Goal: Task Accomplishment & Management: Use online tool/utility

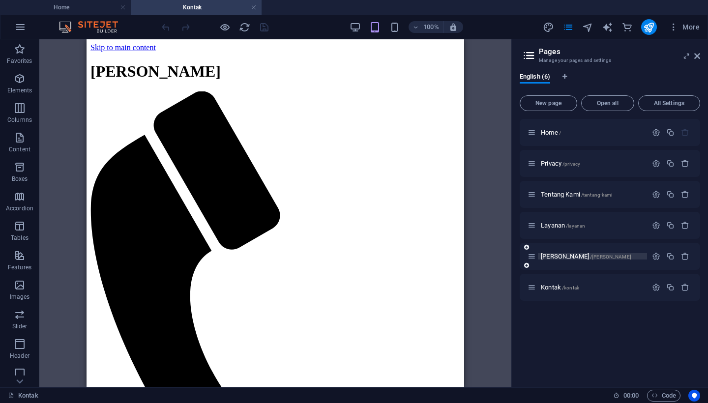
click at [0, 0] on p "[PERSON_NAME] /tim-kami" at bounding box center [0, 0] width 0 height 0
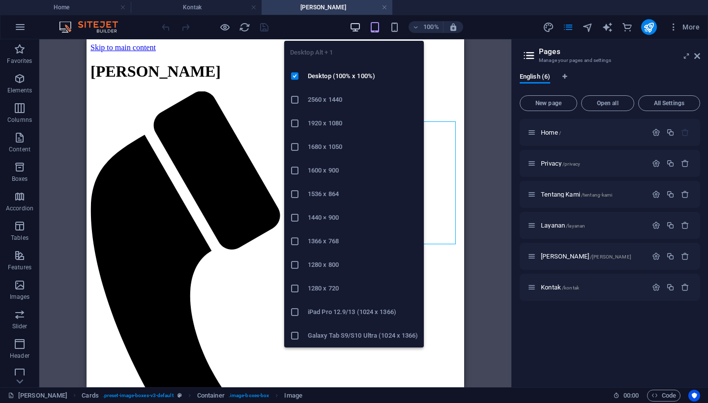
click at [355, 27] on icon "button" at bounding box center [354, 27] width 11 height 11
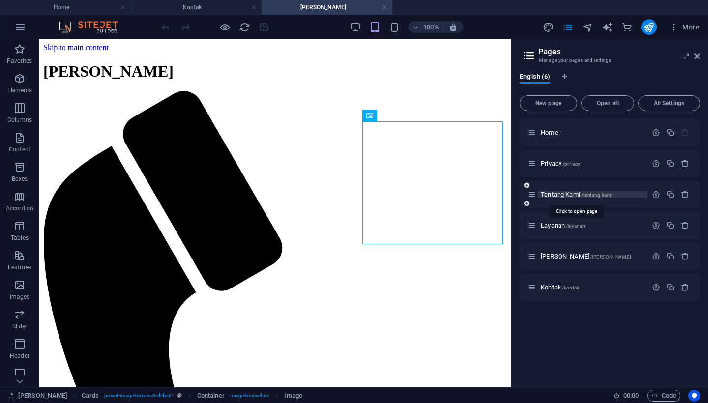
click at [597, 193] on span "/tentang-kami" at bounding box center [596, 194] width 31 height 5
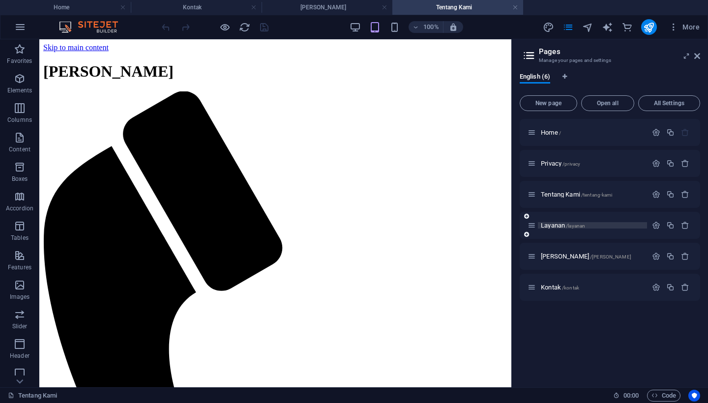
click at [0, 0] on p "Layanan /layanan" at bounding box center [0, 0] width 0 height 0
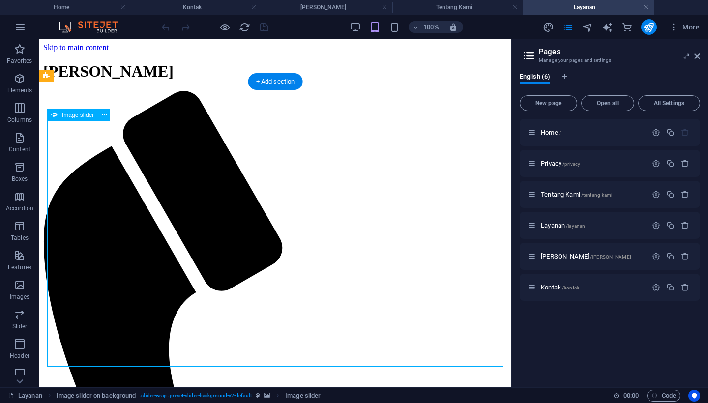
select select "px"
select select "ms"
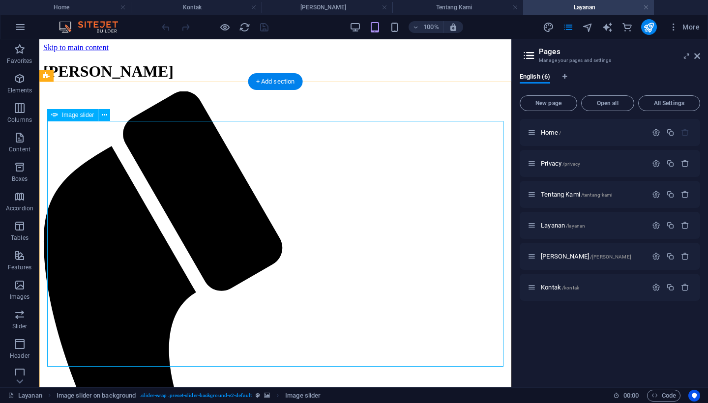
select select "s"
select select "progressive"
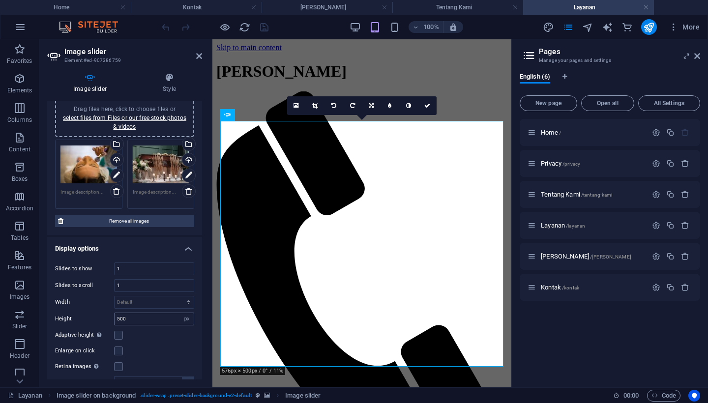
scroll to position [32, 0]
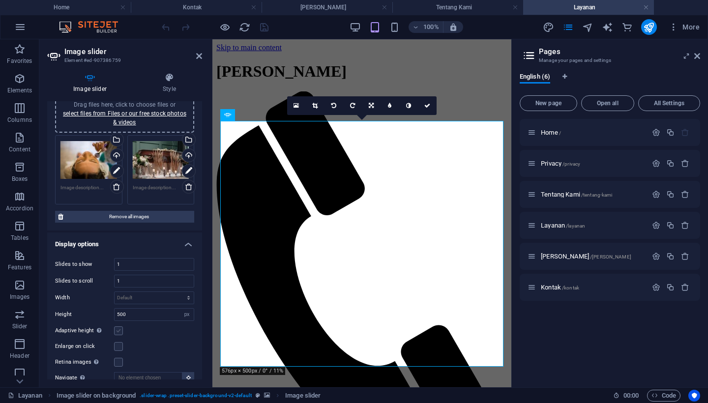
click at [118, 330] on label at bounding box center [118, 330] width 9 height 9
click at [0, 0] on input "Adaptive height Automatically adjust the height for single slide horizontal sli…" at bounding box center [0, 0] width 0 height 0
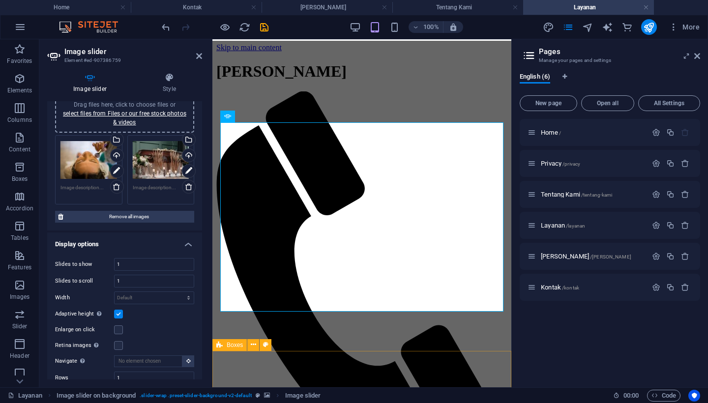
scroll to position [0, 0]
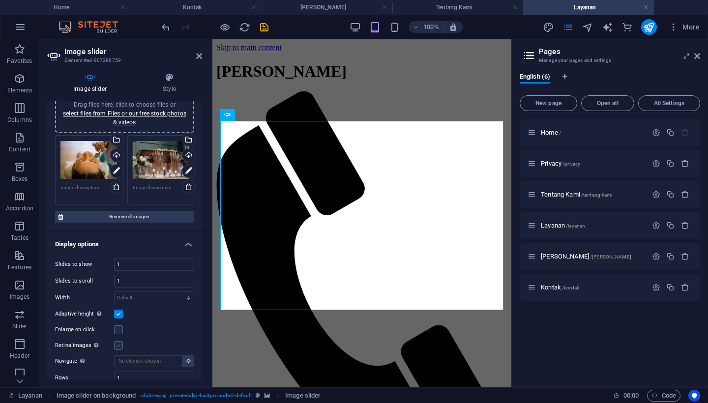
click at [119, 345] on label at bounding box center [118, 345] width 9 height 9
click at [0, 0] on input "Retina images Automatically load retina image and smartphone optimized sizes." at bounding box center [0, 0] width 0 height 0
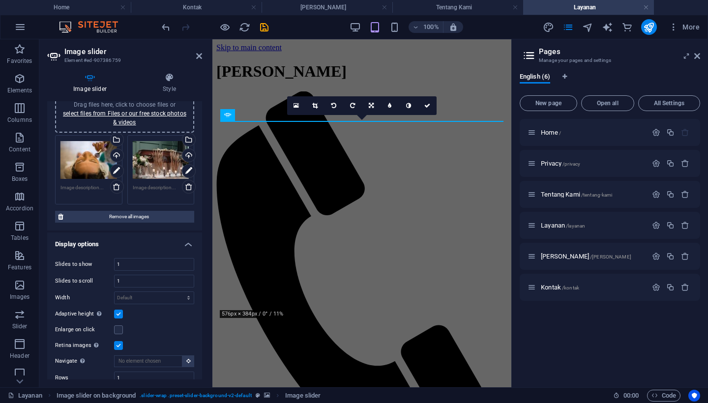
click at [118, 346] on label at bounding box center [118, 345] width 9 height 9
click at [0, 0] on input "Retina images Automatically load retina image and smartphone optimized sizes." at bounding box center [0, 0] width 0 height 0
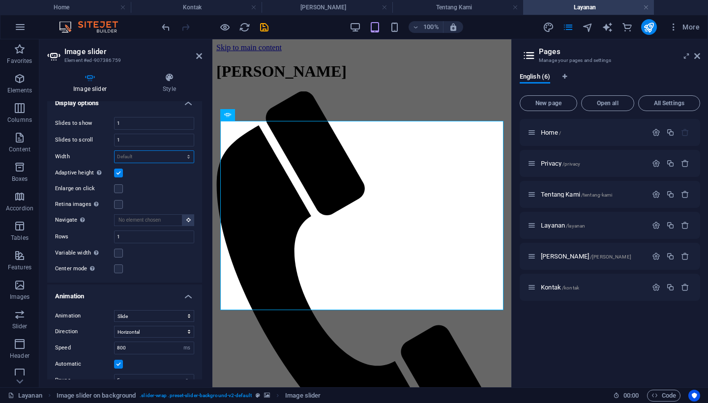
scroll to position [176, 0]
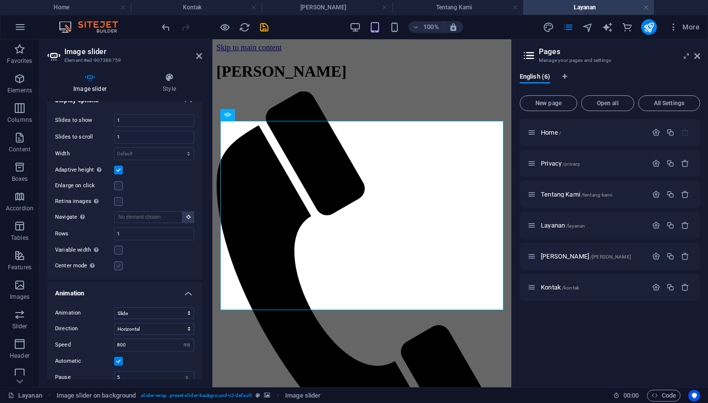
click at [118, 265] on label at bounding box center [118, 265] width 9 height 9
click at [0, 0] on input "Center mode Enables centered view with partial previous/next slide. Use with od…" at bounding box center [0, 0] width 0 height 0
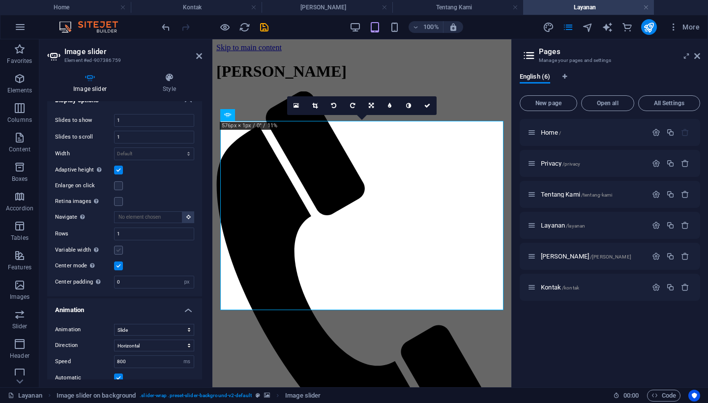
click at [118, 250] on label at bounding box center [118, 250] width 9 height 9
click at [0, 0] on input "Variable width Automatically adjust the width of the visible slide." at bounding box center [0, 0] width 0 height 0
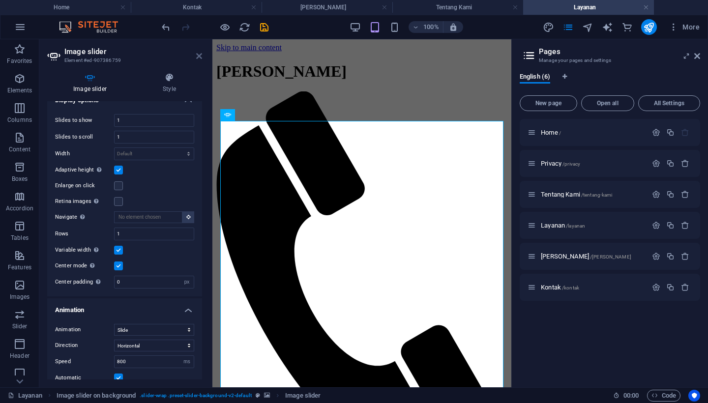
click at [198, 57] on icon at bounding box center [199, 56] width 6 height 8
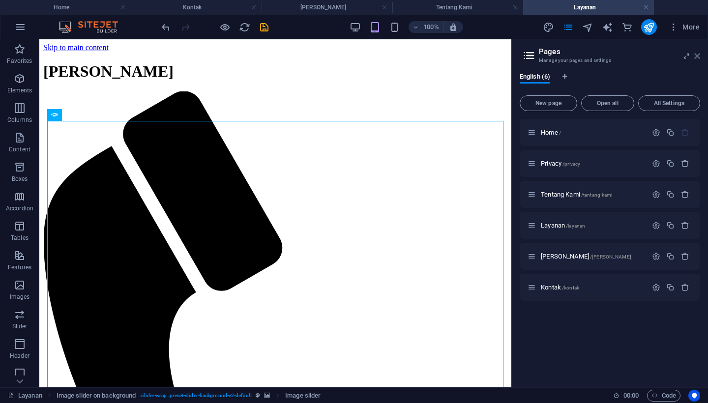
click at [0, 0] on icon at bounding box center [0, 0] width 0 height 0
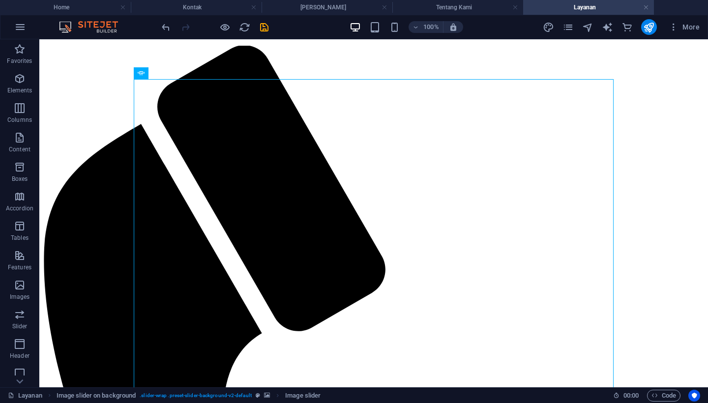
scroll to position [45, 0]
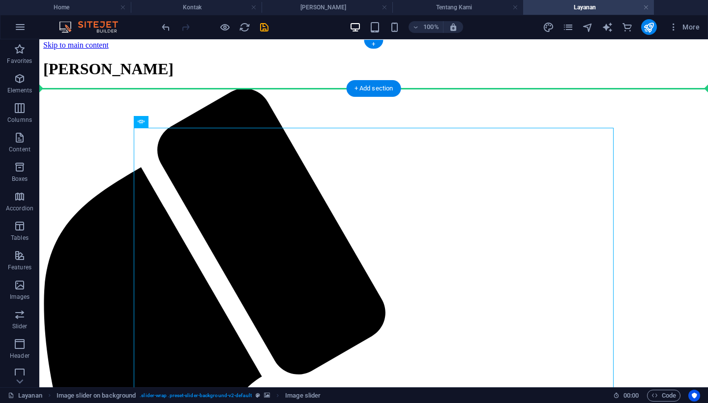
scroll to position [0, 0]
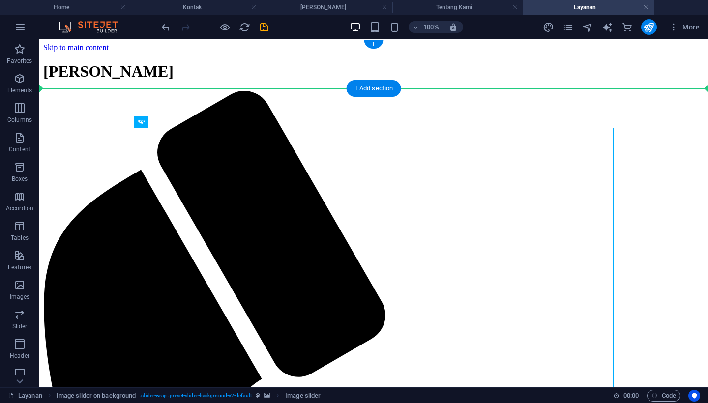
drag, startPoint x: 329, startPoint y: 129, endPoint x: 327, endPoint y: 82, distance: 47.7
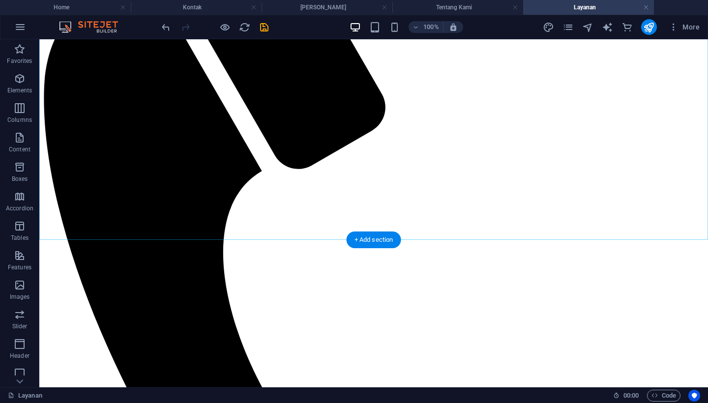
scroll to position [208, 0]
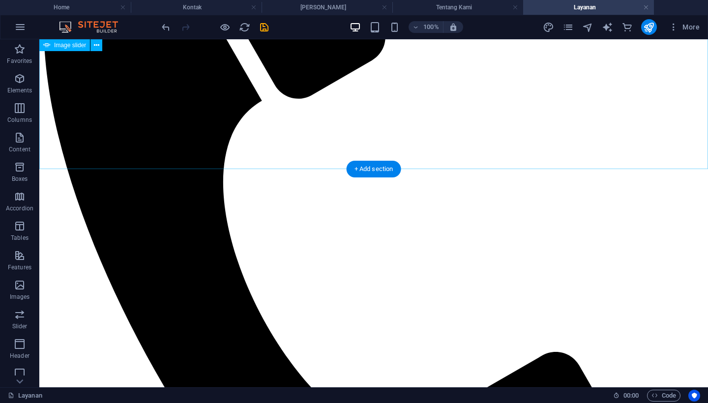
scroll to position [279, 0]
click at [385, 169] on div "+ Add section" at bounding box center [373, 169] width 55 height 17
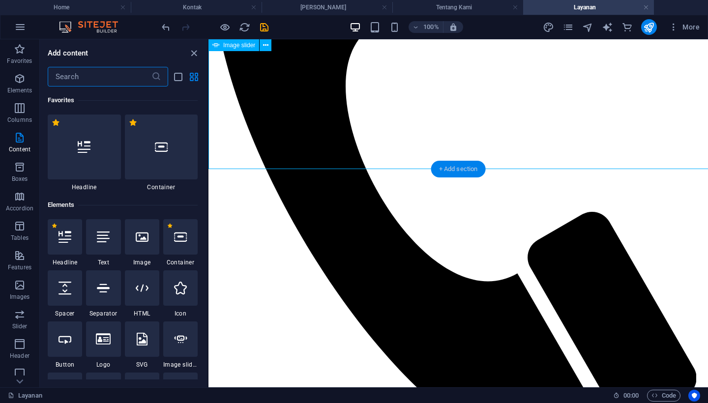
scroll to position [1719, 0]
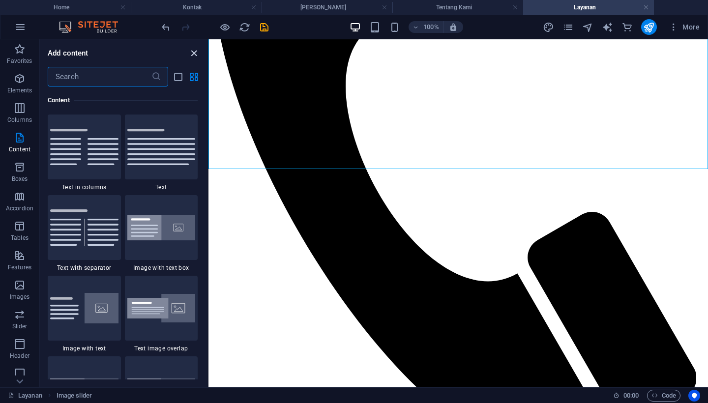
click at [193, 51] on icon "close panel" at bounding box center [193, 53] width 11 height 11
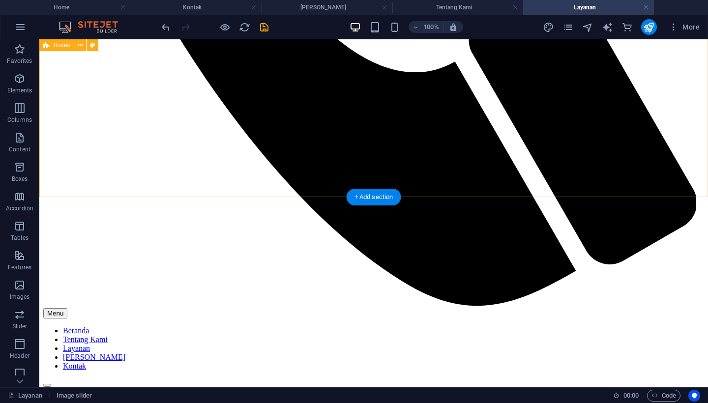
scroll to position [651, 0]
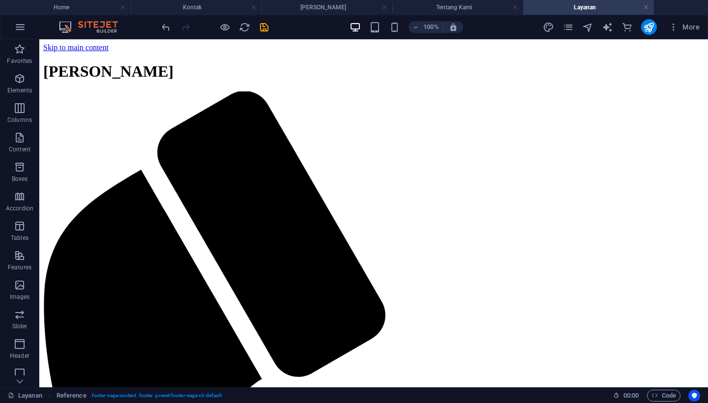
scroll to position [0, 0]
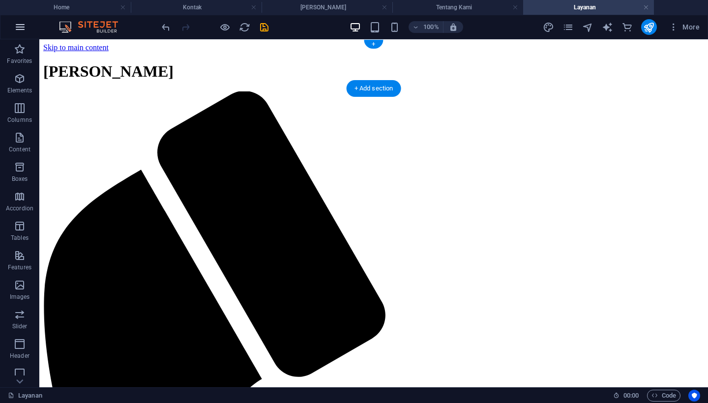
click at [21, 28] on icon "button" at bounding box center [20, 27] width 12 height 12
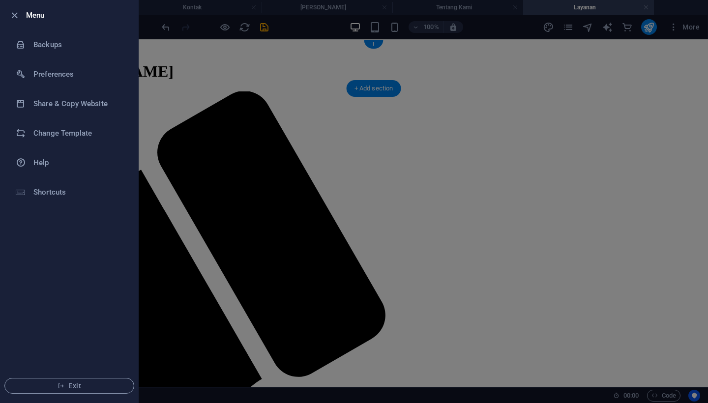
click at [488, 149] on div at bounding box center [354, 201] width 708 height 403
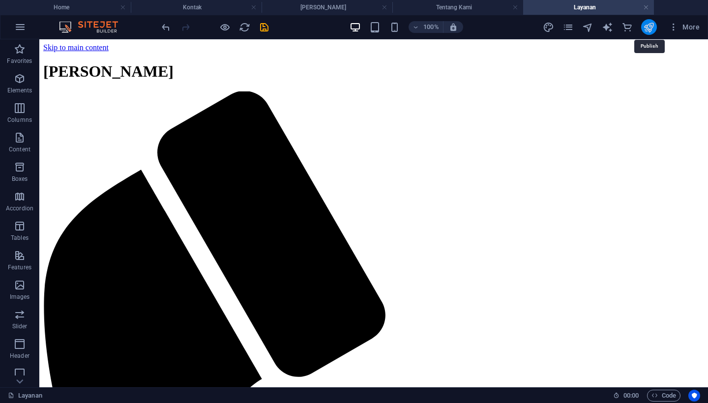
click at [649, 25] on icon "publish" at bounding box center [648, 27] width 11 height 11
